Goal: Task Accomplishment & Management: Manage account settings

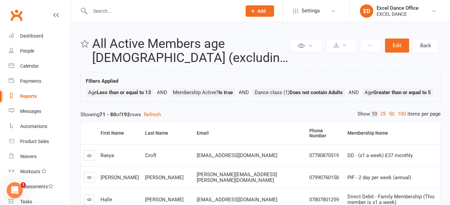
click at [19, 49] on link "People" at bounding box center [40, 51] width 62 height 15
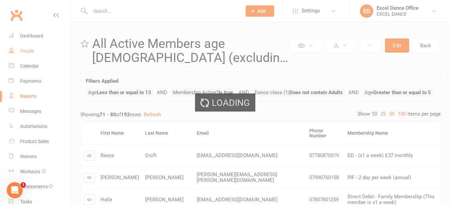
select select "100"
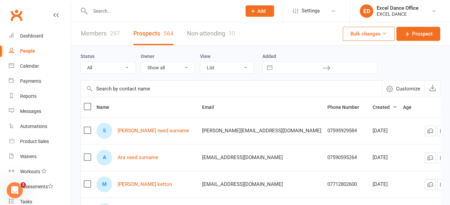
click at [86, 30] on link "Members 297" at bounding box center [100, 33] width 39 height 23
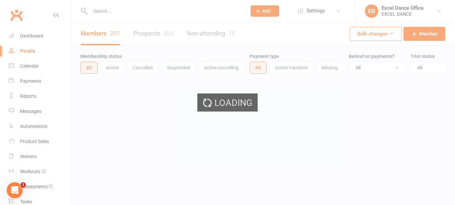
select select "100"
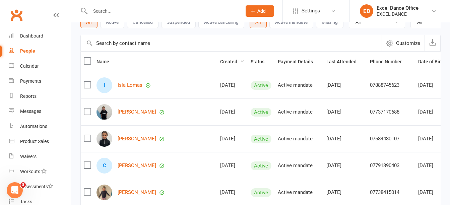
scroll to position [46, 0]
click at [37, 67] on div "Calendar" at bounding box center [29, 65] width 19 height 5
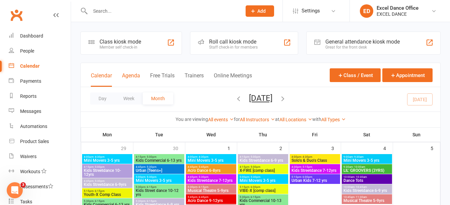
click at [133, 74] on button "Agenda" at bounding box center [131, 79] width 18 height 14
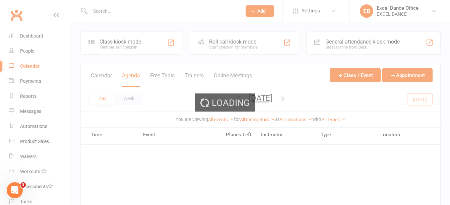
click at [133, 74] on ui-view "Prospect Member Non-attending contact Class / event Appointment Task Membership…" at bounding box center [225, 206] width 450 height 408
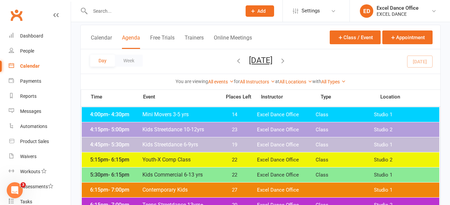
scroll to position [37, 0]
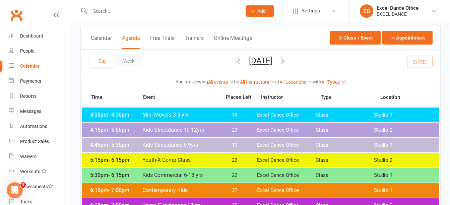
click at [208, 115] on span "Mini Movers 3-5 yrs" at bounding box center [179, 114] width 75 height 6
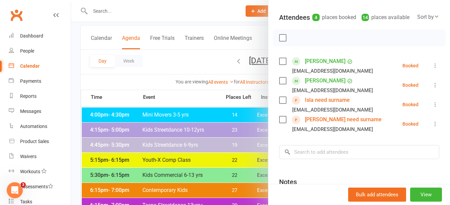
scroll to position [69, 0]
click at [432, 127] on icon at bounding box center [435, 123] width 7 height 7
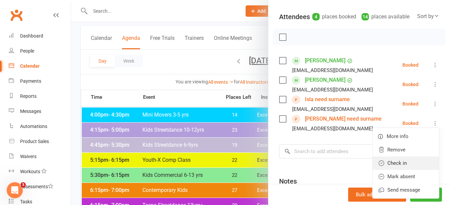
click at [404, 170] on link "Check in" at bounding box center [405, 162] width 66 height 13
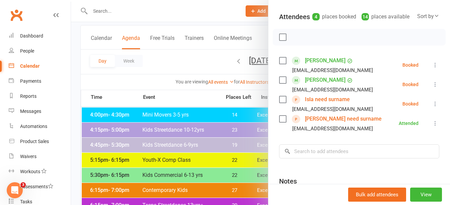
click at [431, 108] on button at bounding box center [435, 104] width 8 height 8
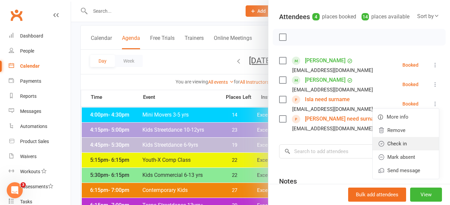
click at [419, 147] on link "Check in" at bounding box center [405, 143] width 66 height 13
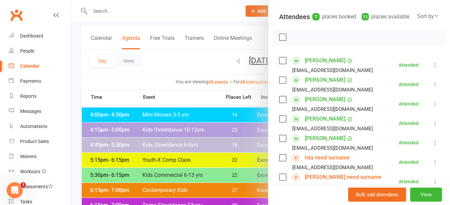
scroll to position [0, 0]
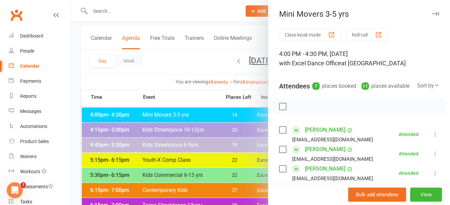
click at [432, 13] on icon "button" at bounding box center [435, 14] width 7 height 4
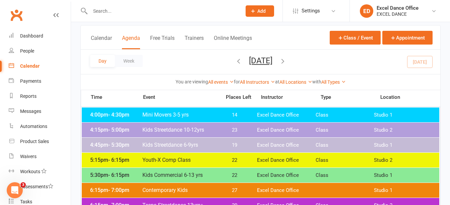
click at [145, 9] on input "text" at bounding box center [162, 10] width 149 height 9
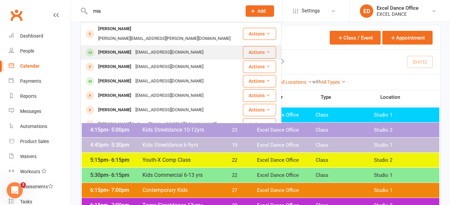
type input "mia"
click at [139, 48] on div "[EMAIL_ADDRESS][DOMAIN_NAME]" at bounding box center [169, 53] width 72 height 10
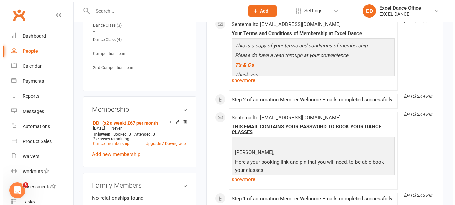
scroll to position [142, 0]
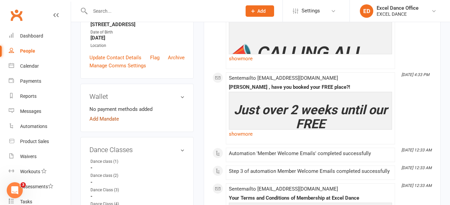
click at [102, 123] on link "Add Mandate" at bounding box center [103, 119] width 29 height 8
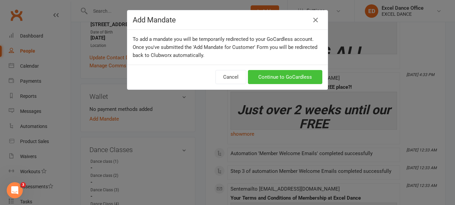
click at [265, 82] on link "Continue to GoCardless" at bounding box center [285, 77] width 74 height 14
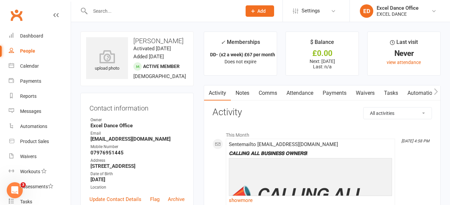
click at [340, 94] on link "Payments" at bounding box center [334, 92] width 33 height 15
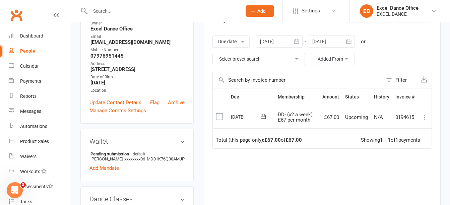
scroll to position [98, 0]
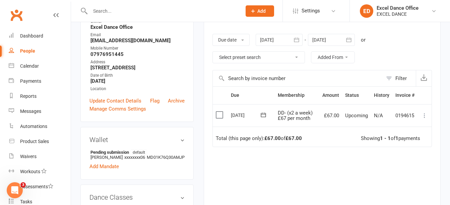
click at [140, 14] on input "text" at bounding box center [162, 10] width 149 height 9
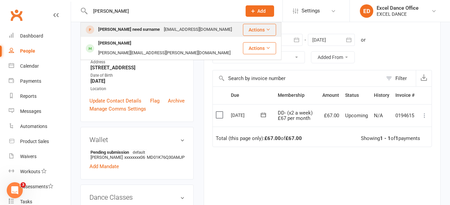
type input "[PERSON_NAME]"
click at [162, 28] on div "[EMAIL_ADDRESS][DOMAIN_NAME]" at bounding box center [198, 30] width 72 height 10
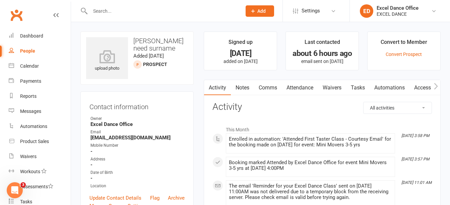
click at [401, 49] on div "Convert to Member" at bounding box center [403, 44] width 47 height 12
click at [402, 54] on link "Convert Prospect" at bounding box center [403, 54] width 36 height 5
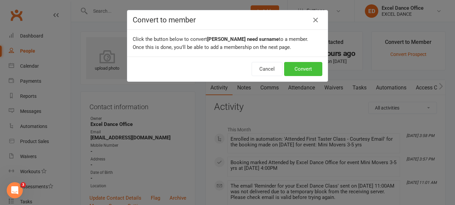
click at [296, 74] on button "Convert" at bounding box center [303, 69] width 38 height 14
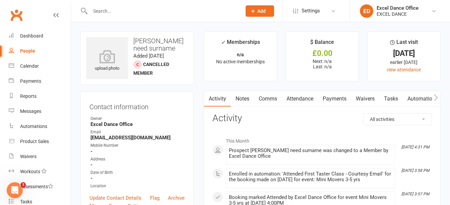
click at [109, 11] on input "text" at bounding box center [162, 10] width 149 height 9
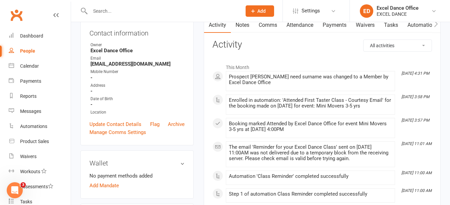
scroll to position [77, 0]
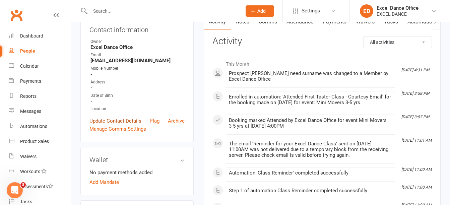
click at [121, 119] on link "Update Contact Details" at bounding box center [115, 121] width 52 height 8
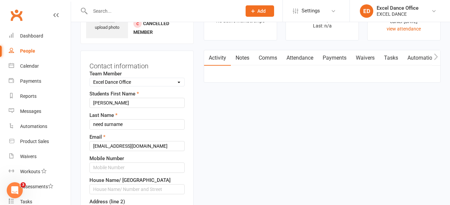
scroll to position [31, 0]
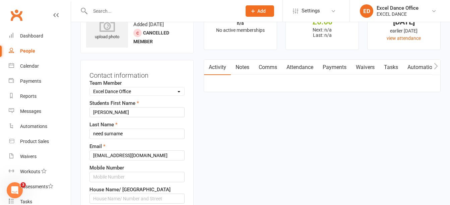
drag, startPoint x: 276, startPoint y: 163, endPoint x: 192, endPoint y: 108, distance: 99.5
click at [192, 108] on div "Contact information Team Member Select Team Member [PERSON_NAME] Excel Dance Of…" at bounding box center [136, 200] width 113 height 281
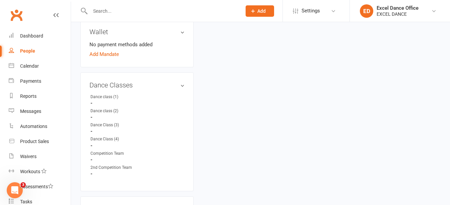
scroll to position [245, 0]
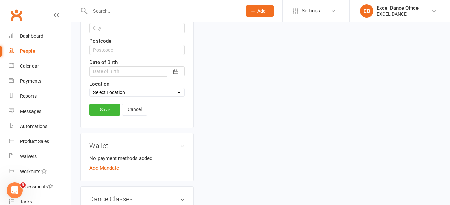
click at [121, 107] on div "Save Cancel" at bounding box center [136, 110] width 95 height 15
click at [109, 107] on link "Save" at bounding box center [104, 109] width 31 height 12
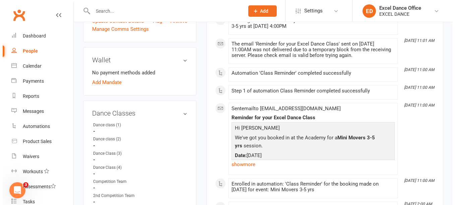
scroll to position [184, 0]
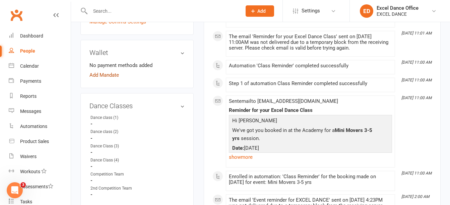
click at [103, 76] on link "Add Mandate" at bounding box center [103, 75] width 29 height 8
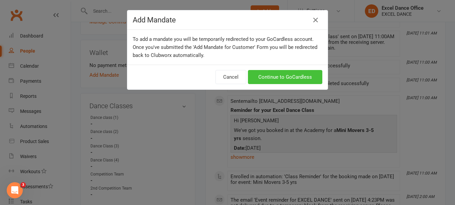
click at [282, 81] on link "Continue to GoCardless" at bounding box center [285, 77] width 74 height 14
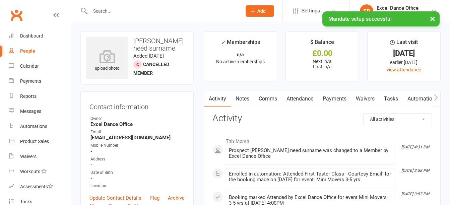
drag, startPoint x: 449, startPoint y: 23, endPoint x: 456, endPoint y: 40, distance: 18.2
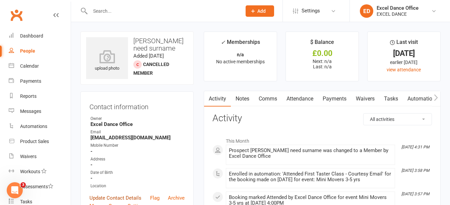
click at [109, 199] on link "Update Contact Details" at bounding box center [115, 198] width 52 height 8
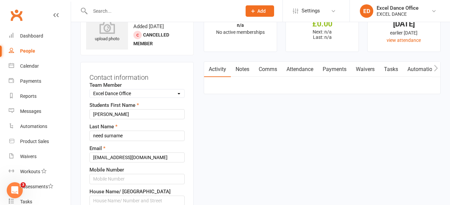
scroll to position [31, 0]
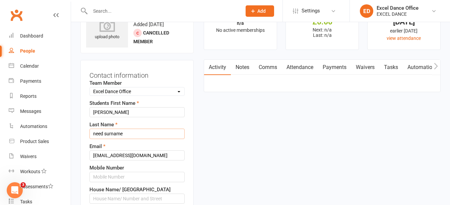
click at [133, 132] on input "need surname" at bounding box center [136, 134] width 95 height 10
type input "n"
type input "Bates"
drag, startPoint x: 153, startPoint y: 158, endPoint x: 43, endPoint y: 159, distance: 110.5
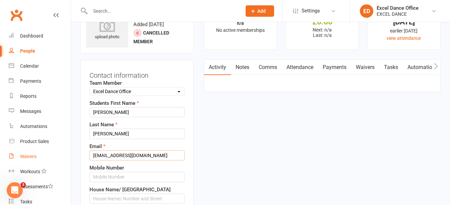
type input "rhbates20@gmail.com"
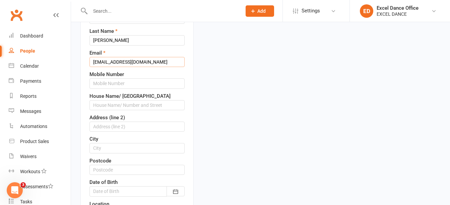
scroll to position [128, 0]
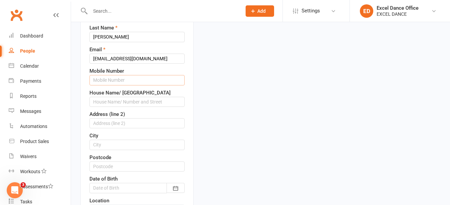
click at [129, 80] on input "text" at bounding box center [136, 80] width 95 height 10
type input "9"
type input "07852947451"
click at [136, 98] on input "text" at bounding box center [136, 102] width 95 height 10
type input "r"
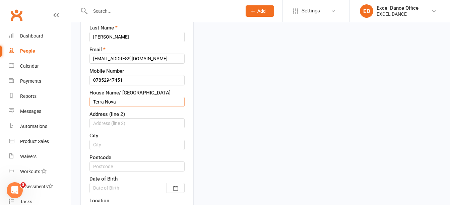
type input "Terra Nova"
click at [137, 119] on input "text" at bounding box center [136, 123] width 95 height 10
type input "Quarry Lane"
click at [174, 188] on icon "button" at bounding box center [175, 188] width 5 height 4
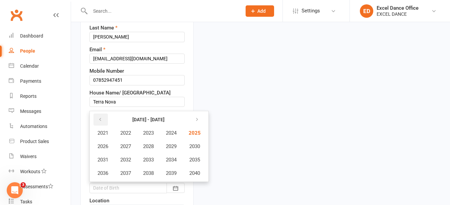
click at [97, 120] on button "button" at bounding box center [100, 119] width 14 height 12
click at [194, 173] on span "2020" at bounding box center [193, 173] width 11 height 6
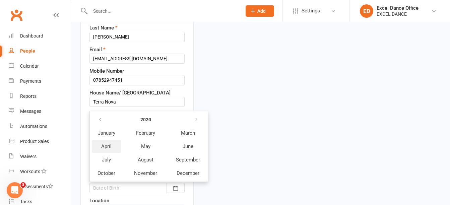
click at [113, 146] on button "April" at bounding box center [106, 146] width 29 height 13
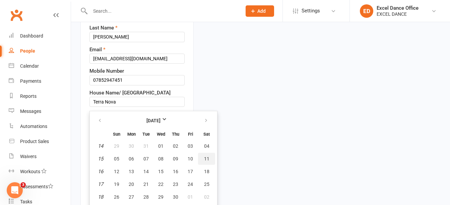
click at [207, 162] on button "11" at bounding box center [206, 159] width 17 height 12
type input "11 Apr 2020"
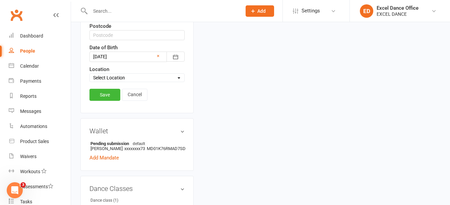
scroll to position [270, 0]
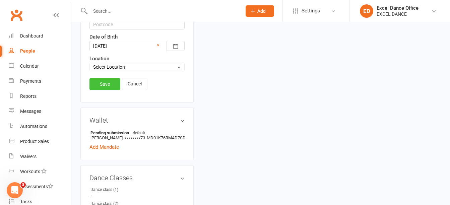
click at [108, 84] on link "Save" at bounding box center [104, 84] width 31 height 12
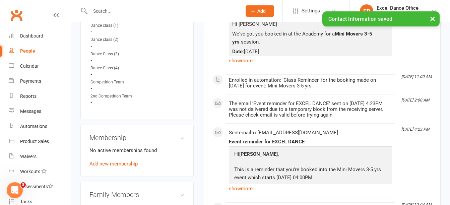
scroll to position [348, 0]
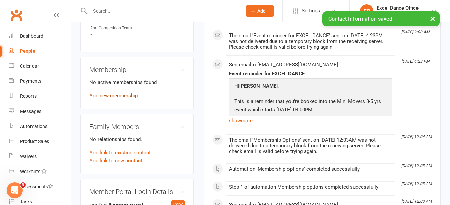
click at [102, 99] on link "Add new membership" at bounding box center [113, 96] width 48 height 6
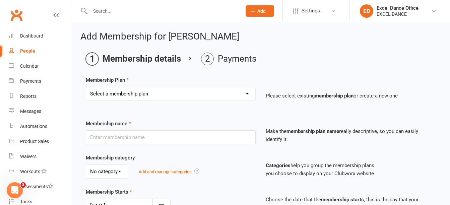
click at [139, 102] on div "Select a membership plan Create new Membership Plan DD - (Dance Tots) £32 month…" at bounding box center [171, 98] width 180 height 23
click at [152, 91] on select "Select a membership plan Create new Membership Plan DD - (Dance Tots) £32 month…" at bounding box center [170, 93] width 169 height 13
select select "16"
click at [86, 87] on select "Select a membership plan Create new Membership Plan DD - (Dance Tots) £32 month…" at bounding box center [170, 93] width 169 height 13
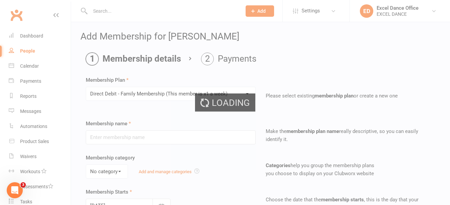
type input "Direct Debit - Family Membership (This member is x1 a week)"
select select "1"
type input "0"
type input "1"
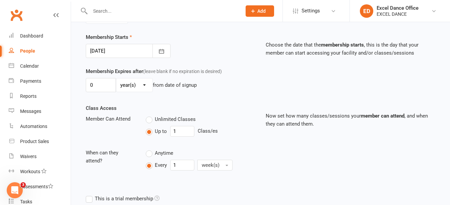
scroll to position [230, 0]
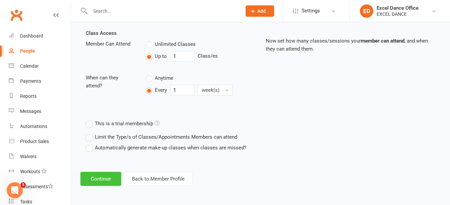
click at [99, 175] on button "Continue" at bounding box center [100, 179] width 41 height 14
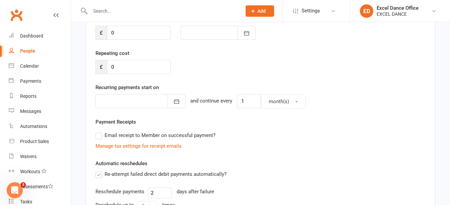
scroll to position [103, 0]
click at [136, 66] on input "0" at bounding box center [139, 66] width 64 height 14
type input "67"
click at [173, 101] on icon "button" at bounding box center [176, 100] width 7 height 7
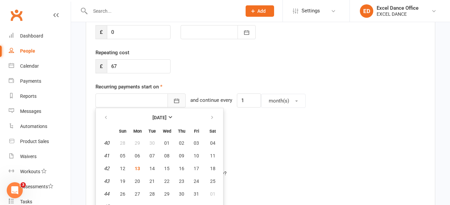
scroll to position [112, 0]
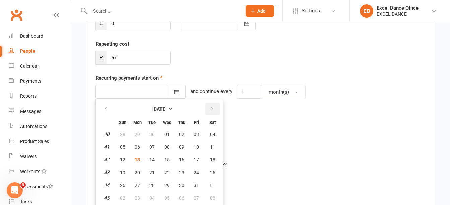
click at [210, 111] on icon "button" at bounding box center [212, 108] width 5 height 5
click at [211, 136] on span "01" at bounding box center [212, 134] width 5 height 5
type input "[DATE]"
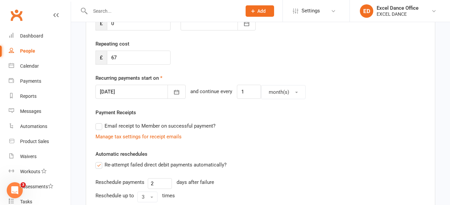
scroll to position [255, 0]
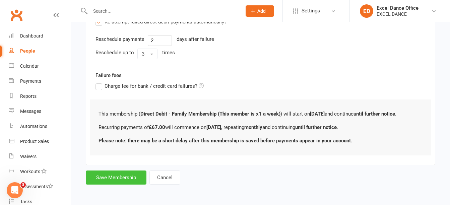
click at [114, 181] on button "Save Membership" at bounding box center [116, 177] width 61 height 14
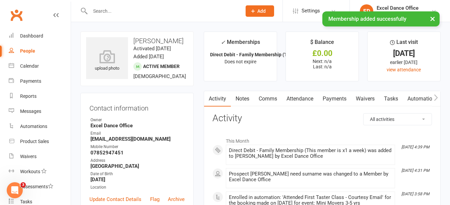
click at [331, 101] on link "Payments" at bounding box center [334, 98] width 33 height 15
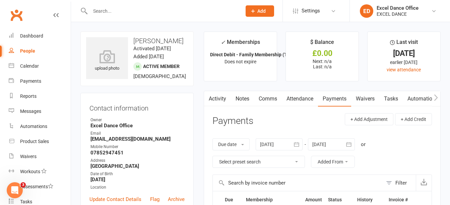
click at [193, 13] on input "text" at bounding box center [162, 10] width 149 height 9
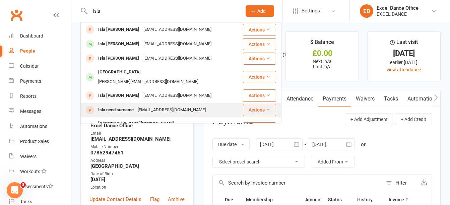
type input "isla"
click at [159, 105] on div "[EMAIL_ADDRESS][DOMAIN_NAME]" at bounding box center [172, 110] width 72 height 10
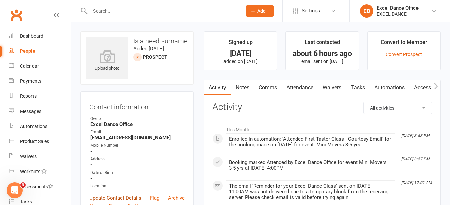
click at [124, 196] on link "Update Contact Details" at bounding box center [115, 198] width 52 height 8
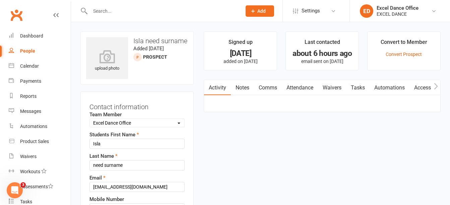
scroll to position [31, 0]
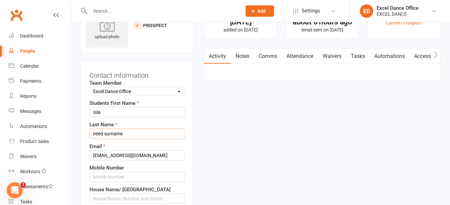
click at [139, 137] on input "need surname" at bounding box center [136, 134] width 95 height 10
type input "n"
type input "Bates"
type input "07852947451"
type input "Terra Nova"
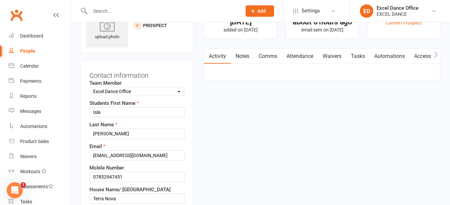
type input "Quarry Lane"
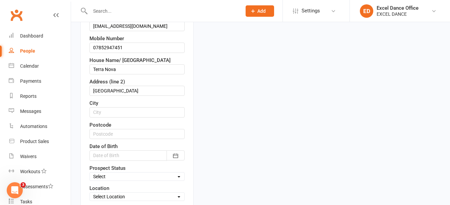
scroll to position [208, 0]
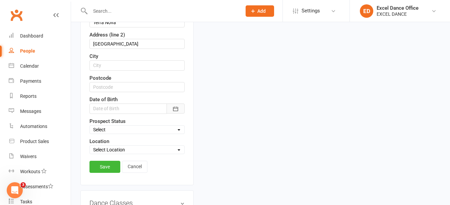
click at [179, 113] on button "button" at bounding box center [175, 108] width 18 height 10
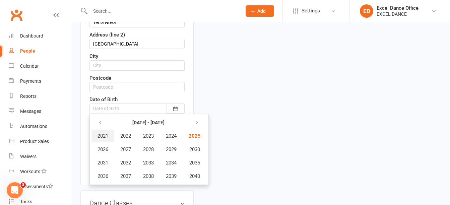
click at [102, 137] on span "2021" at bounding box center [102, 136] width 11 height 6
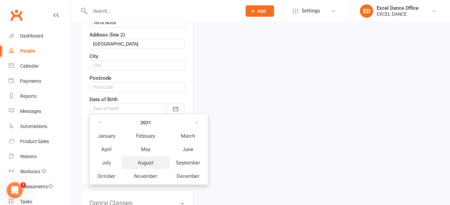
click at [149, 166] on button "August" at bounding box center [146, 162] width 48 height 13
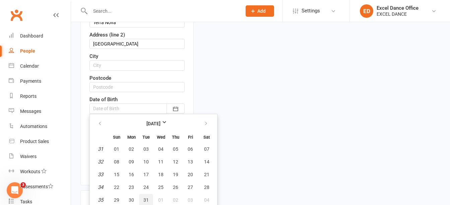
click at [148, 199] on span "31" at bounding box center [145, 199] width 5 height 5
type input "31 Aug 2021"
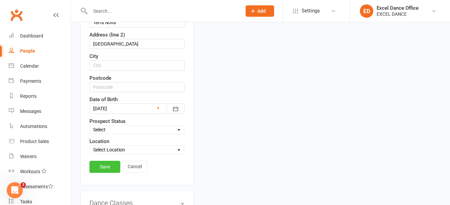
click at [99, 162] on link "Save" at bounding box center [104, 167] width 31 height 12
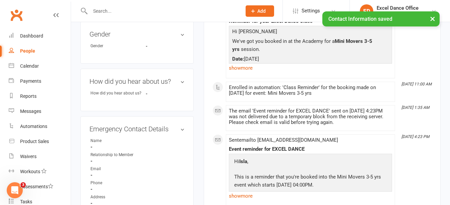
scroll to position [0, 0]
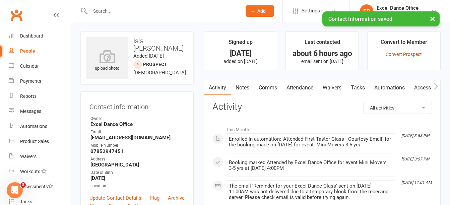
click at [405, 53] on link "Convert Prospect" at bounding box center [403, 54] width 36 height 5
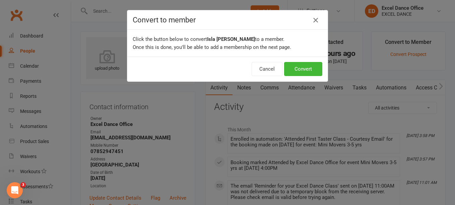
click at [317, 18] on button "button" at bounding box center [315, 20] width 11 height 11
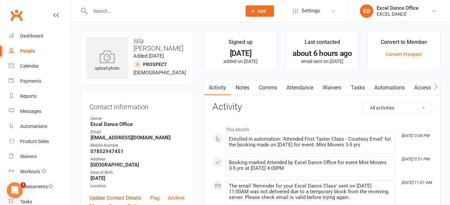
click at [116, 195] on link "Update Contact Details" at bounding box center [115, 198] width 52 height 8
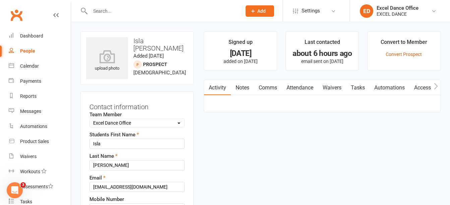
scroll to position [31, 0]
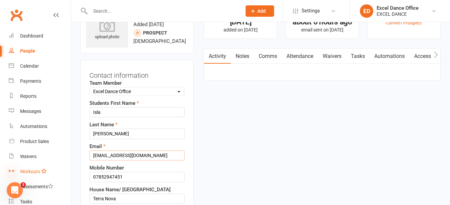
drag, startPoint x: 143, startPoint y: 159, endPoint x: 13, endPoint y: 171, distance: 130.4
type input "rhbates20@gmail.com"
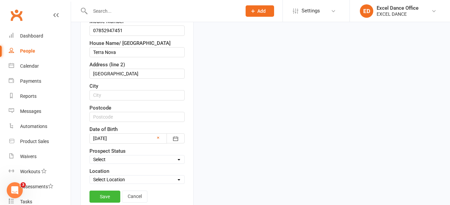
scroll to position [264, 0]
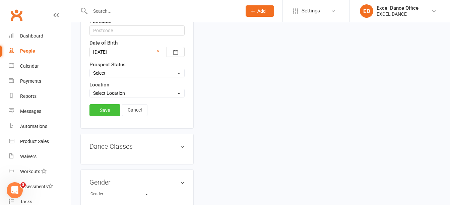
click at [107, 112] on link "Save" at bounding box center [104, 110] width 31 height 12
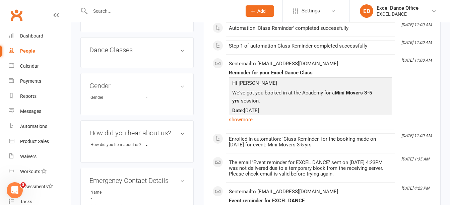
scroll to position [102, 0]
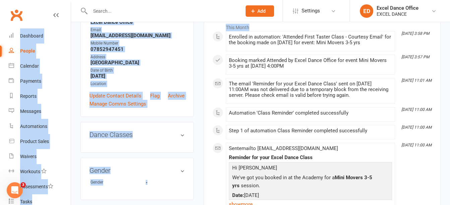
drag, startPoint x: 449, startPoint y: 29, endPoint x: 449, endPoint y: 6, distance: 23.1
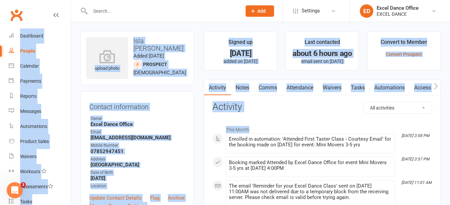
click at [402, 55] on link "Convert Prospect" at bounding box center [403, 54] width 36 height 5
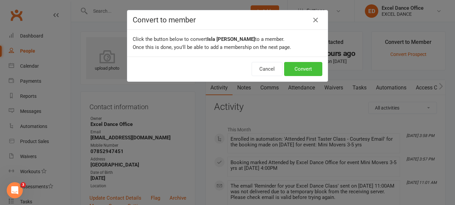
click at [305, 68] on button "Convert" at bounding box center [303, 69] width 38 height 14
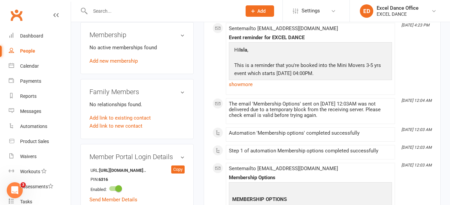
scroll to position [372, 0]
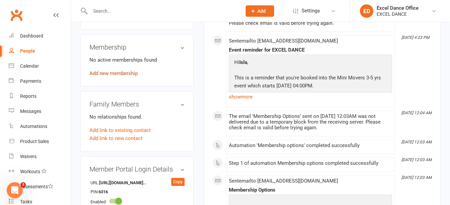
click at [129, 70] on link "Add new membership" at bounding box center [113, 73] width 48 height 6
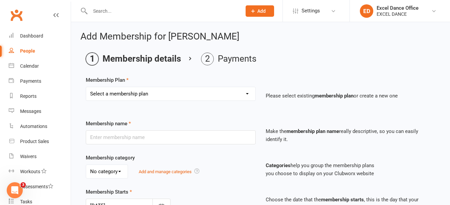
click at [223, 94] on select "Select a membership plan Create new Membership Plan DD - (Dance Tots) £32 month…" at bounding box center [170, 93] width 169 height 13
select select "16"
click at [86, 87] on select "Select a membership plan Create new Membership Plan DD - (Dance Tots) £32 month…" at bounding box center [170, 93] width 169 height 13
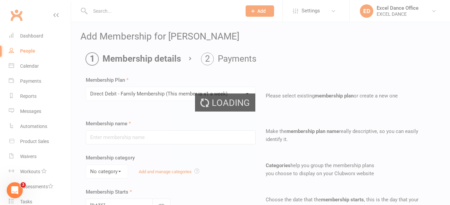
type input "Direct Debit - Family Membership (This member is x1 a week)"
select select "1"
type input "0"
type input "1"
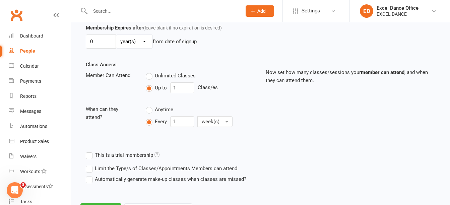
scroll to position [230, 0]
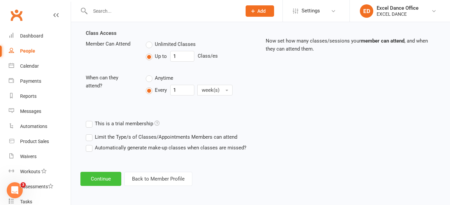
click at [91, 181] on button "Continue" at bounding box center [100, 179] width 41 height 14
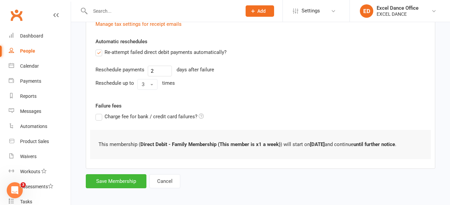
scroll to position [228, 0]
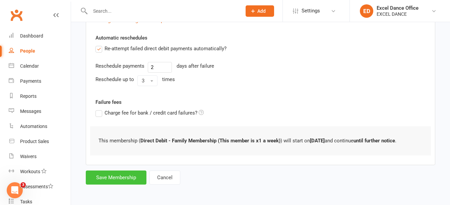
click at [122, 176] on button "Save Membership" at bounding box center [116, 177] width 61 height 14
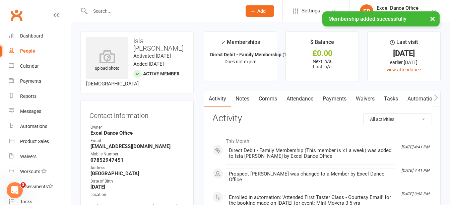
click at [120, 9] on input "text" at bounding box center [162, 10] width 149 height 9
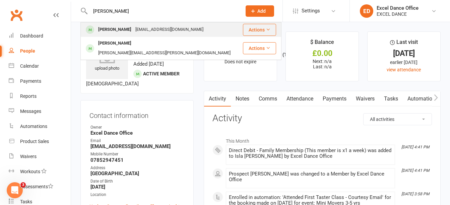
type input "[PERSON_NAME]"
click at [133, 26] on div "rhbates20@gmail.com" at bounding box center [169, 30] width 72 height 10
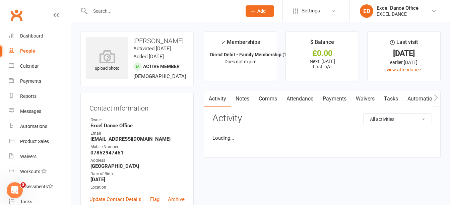
click at [339, 100] on link "Payments" at bounding box center [334, 98] width 33 height 15
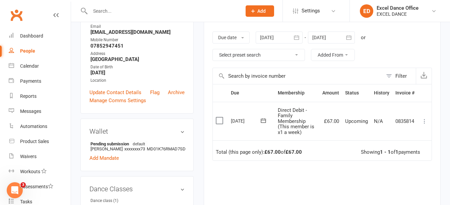
scroll to position [108, 0]
